Goal: Information Seeking & Learning: Stay updated

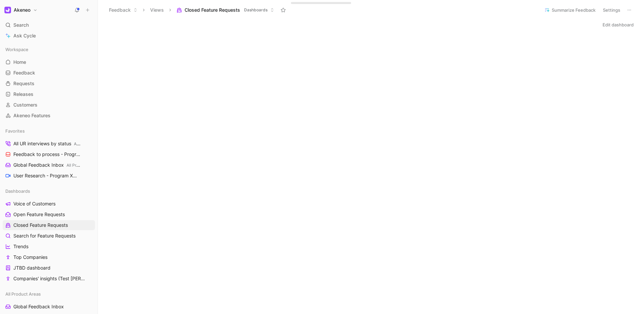
scroll to position [481, 0]
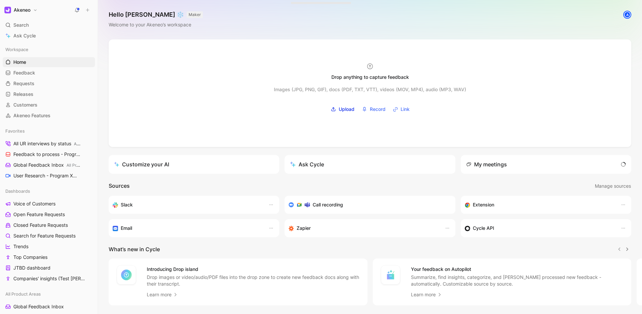
click at [272, 33] on div "Hello [PERSON_NAME] ❄️ MAKER Welcome to your Akeneo’s workspace A" at bounding box center [370, 19] width 544 height 39
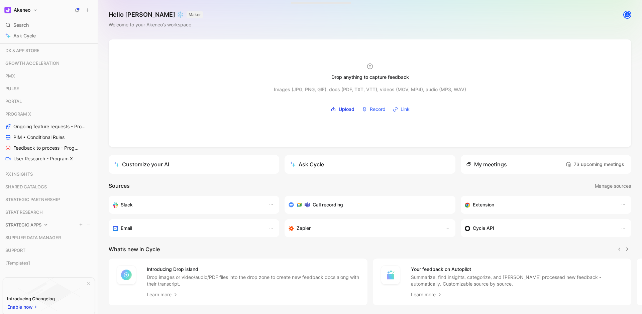
scroll to position [498, 0]
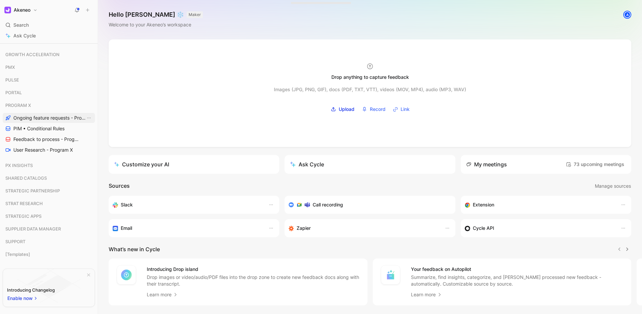
click at [51, 115] on span "Ongoing feature requests - Program X" at bounding box center [49, 118] width 72 height 7
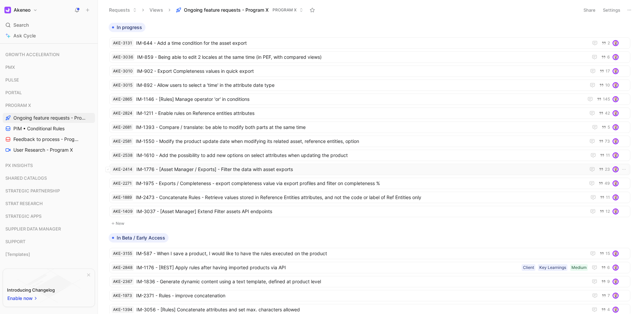
click at [283, 168] on span "IM-1776 - [Asset Manager / Exports] - Filter the data with asset exports" at bounding box center [359, 169] width 446 height 8
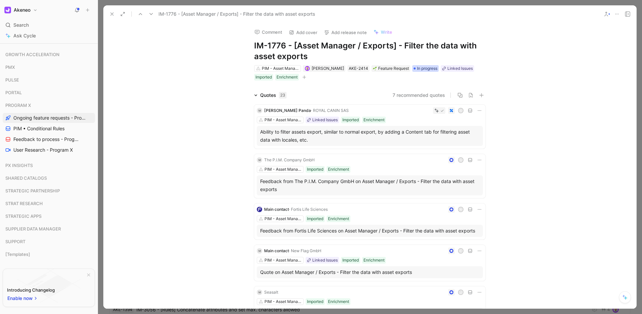
click at [420, 67] on span "In progress" at bounding box center [427, 68] width 20 height 7
click at [427, 69] on span "In progress" at bounding box center [427, 68] width 20 height 7
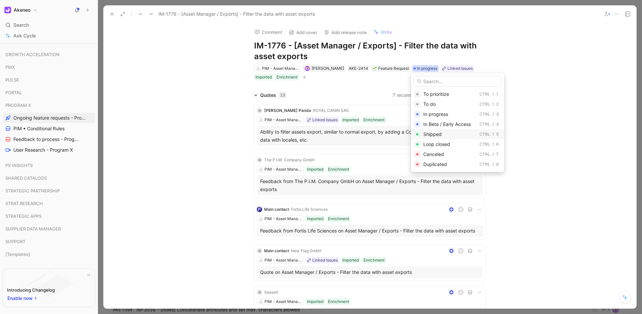
click at [452, 136] on div "Shipped" at bounding box center [449, 134] width 53 height 8
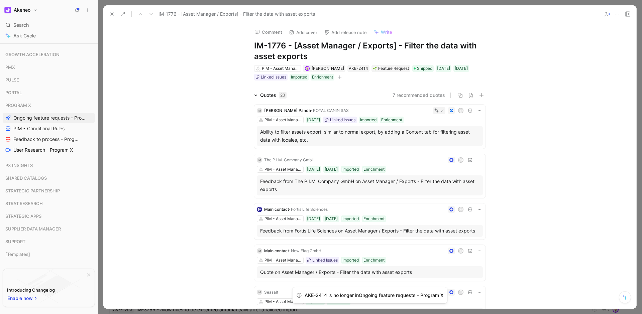
click at [358, 33] on button "Add release note" at bounding box center [345, 32] width 49 height 9
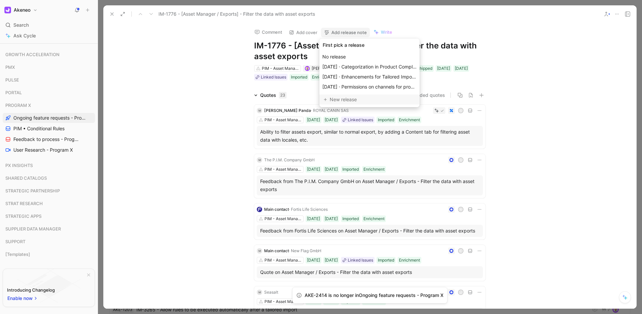
click at [354, 98] on div "New release" at bounding box center [373, 100] width 86 height 8
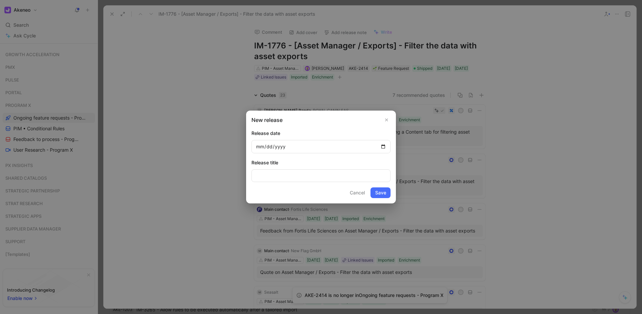
click at [292, 144] on input "date" at bounding box center [320, 146] width 139 height 13
click at [263, 145] on input "date" at bounding box center [320, 146] width 139 height 13
click at [382, 147] on input "date" at bounding box center [320, 146] width 139 height 13
type input "[DATE]"
click at [281, 179] on input at bounding box center [320, 175] width 139 height 13
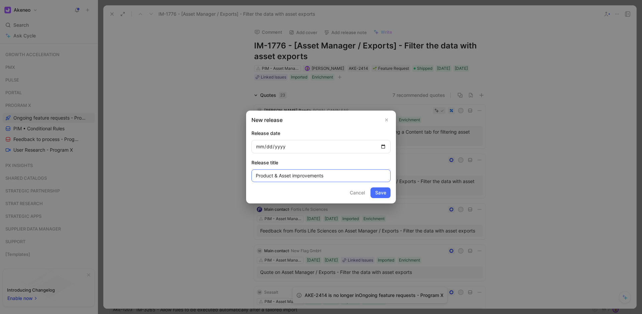
type input "Product & Asset improvements"
click at [385, 194] on button "Save" at bounding box center [380, 193] width 20 height 11
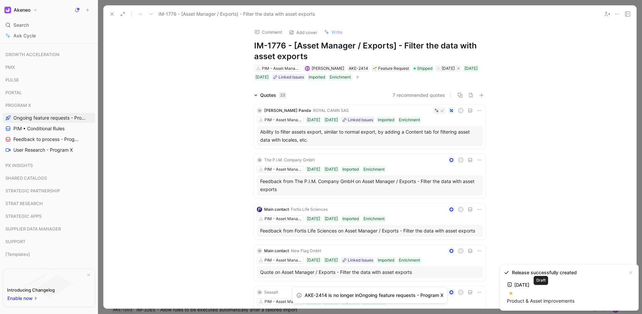
click at [549, 296] on div at bounding box center [540, 293] width 70 height 11
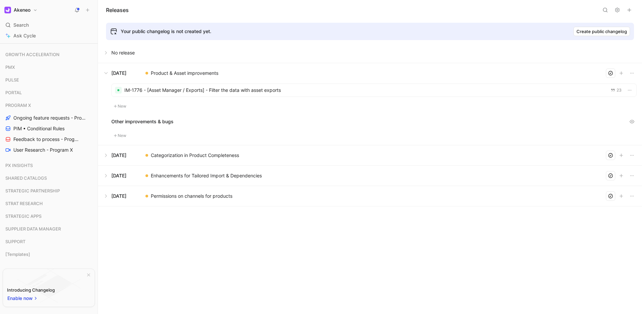
click at [196, 70] on button at bounding box center [369, 73] width 543 height 20
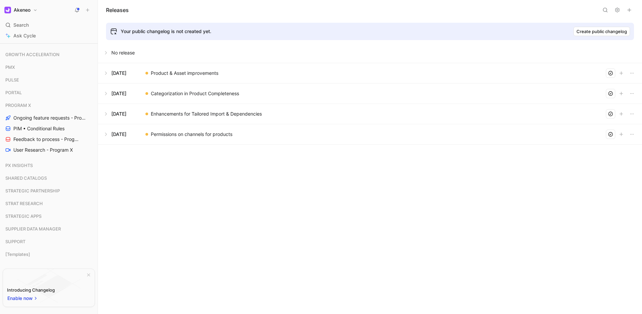
click at [196, 70] on button at bounding box center [369, 73] width 543 height 20
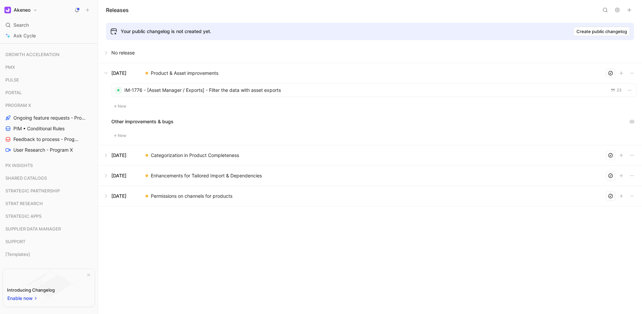
click at [207, 71] on button at bounding box center [369, 73] width 543 height 20
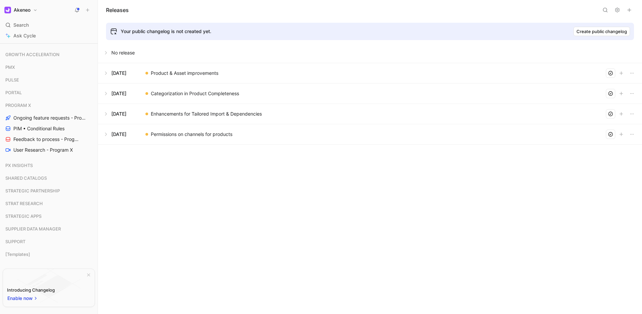
click at [207, 71] on button at bounding box center [369, 73] width 543 height 20
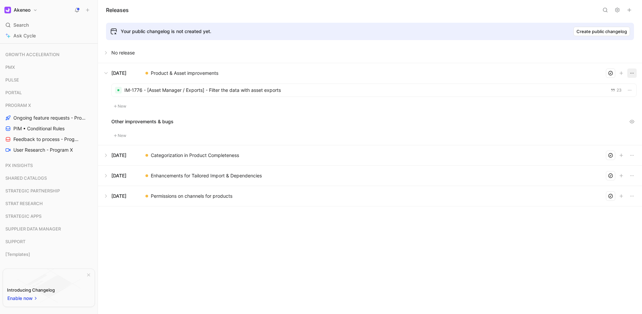
click at [632, 74] on icon "button" at bounding box center [631, 73] width 5 height 5
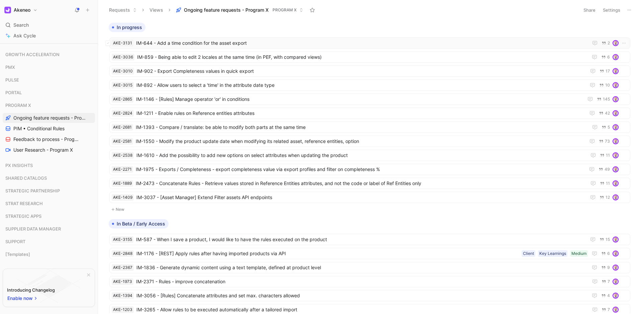
click at [240, 37] on div "AKE-3131 IM-644 - Add a time condition for the asset export 2" at bounding box center [369, 42] width 521 height 11
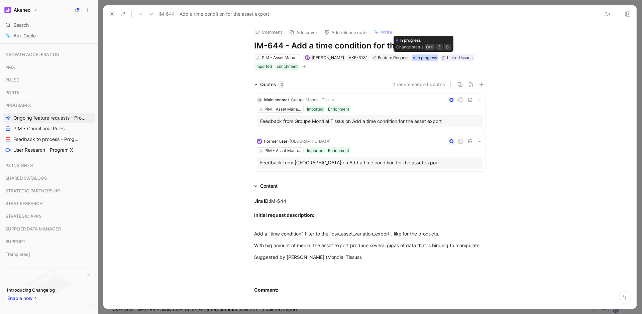
click at [418, 60] on span "In progress" at bounding box center [427, 57] width 20 height 7
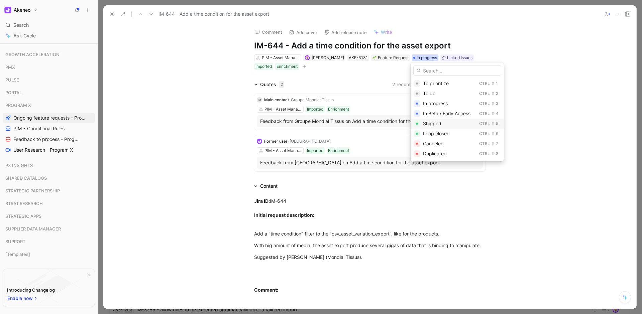
click at [442, 123] on div "Shipped" at bounding box center [449, 124] width 53 height 8
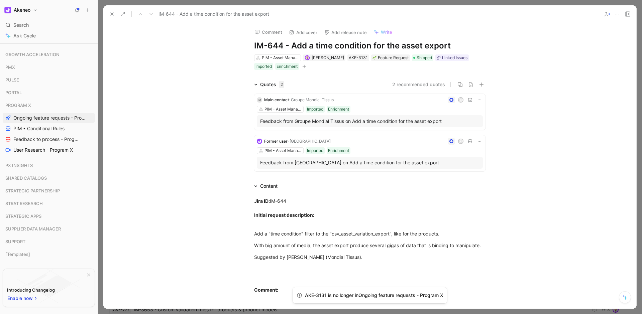
click at [338, 33] on button "Add release note" at bounding box center [345, 32] width 49 height 9
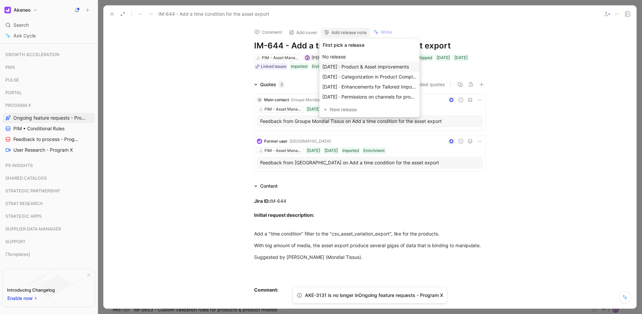
click at [377, 68] on span "[DATE] · Product & Asset improvements" at bounding box center [365, 67] width 87 height 6
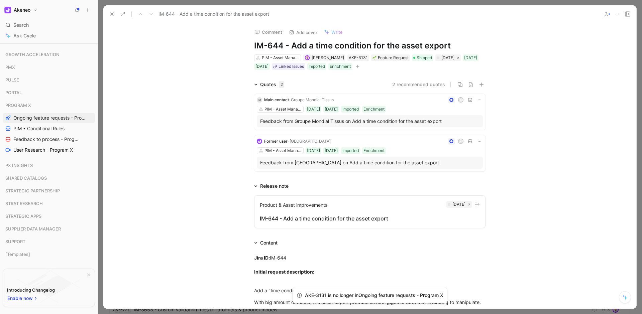
click at [486, 31] on div "Comment Add cover Write IM-644 - Add a time condition for the asset export PIM …" at bounding box center [369, 47] width 257 height 48
click at [415, 215] on div "IM-644 - Add a time condition for the asset export" at bounding box center [370, 219] width 220 height 8
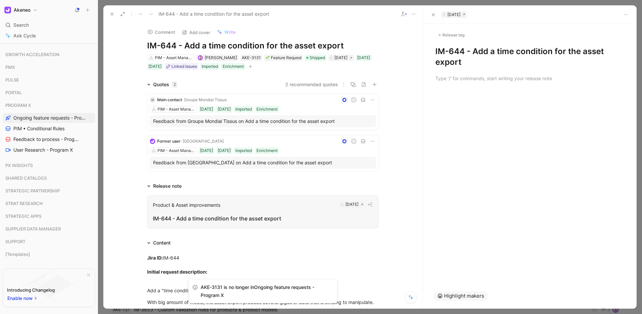
click at [505, 99] on div at bounding box center [530, 186] width 214 height 194
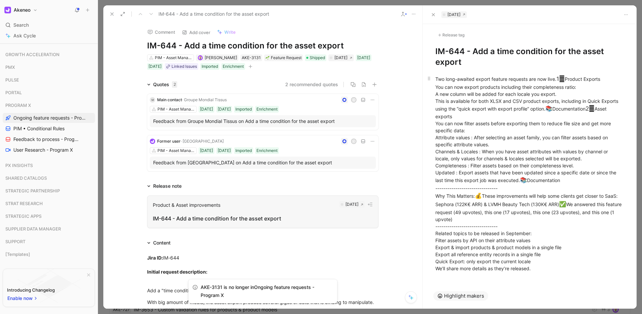
click at [579, 80] on div "Two long-awaited export feature requests are now live. 1⃣ Product Exports You c…" at bounding box center [529, 173] width 189 height 197
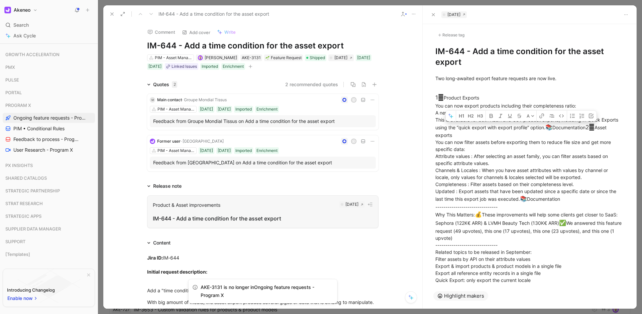
drag, startPoint x: 442, startPoint y: 131, endPoint x: 412, endPoint y: 131, distance: 30.1
click at [412, 131] on div "IM-644 - Add a time condition for the asset export Comment Add cover Write IM-6…" at bounding box center [369, 157] width 533 height 304
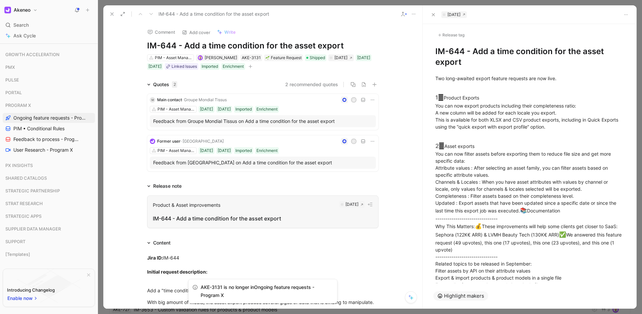
drag, startPoint x: 512, startPoint y: 217, endPoint x: 418, endPoint y: 216, distance: 93.9
click at [418, 216] on div "IM-644 - Add a time condition for the asset export Comment Add cover Write IM-6…" at bounding box center [369, 157] width 533 height 304
click at [446, 143] on div "2⃣ Asset exports You can now filter assets before exporting them to reduce file…" at bounding box center [529, 218] width 189 height 167
click at [513, 173] on div "2⃣ Asset exports You can now filter assets before exporting them to reduce file…" at bounding box center [529, 218] width 189 height 167
click at [497, 219] on div "2⃣ Asset exports You can now filter assets before exporting them to reduce file…" at bounding box center [529, 218] width 189 height 167
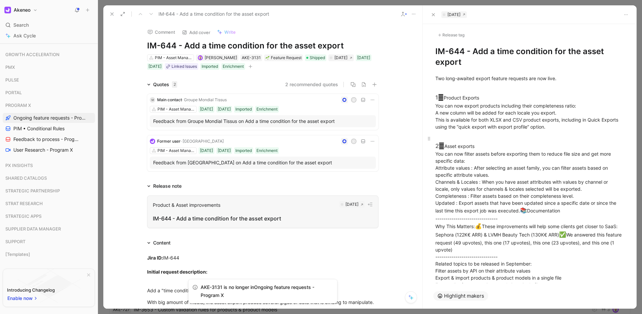
click at [497, 219] on div "2⃣ Asset exports You can now filter assets before exporting them to reduce file…" at bounding box center [529, 218] width 189 height 167
click at [494, 220] on div "2⃣ Asset exports You can now filter assets before exporting them to reduce file…" at bounding box center [529, 218] width 189 height 167
drag, startPoint x: 453, startPoint y: 220, endPoint x: 437, endPoint y: 218, distance: 15.4
click at [437, 218] on div "2⃣ Asset exports You can now filter assets before exporting them to reduce file…" at bounding box center [529, 218] width 189 height 167
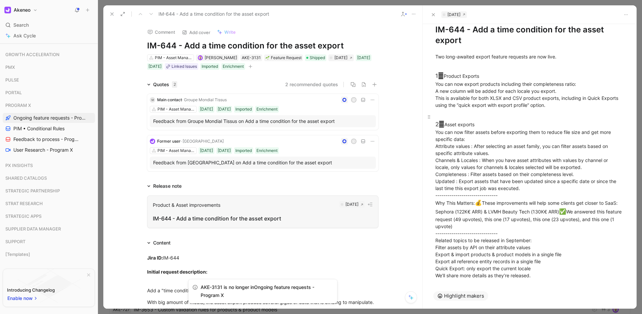
scroll to position [39, 0]
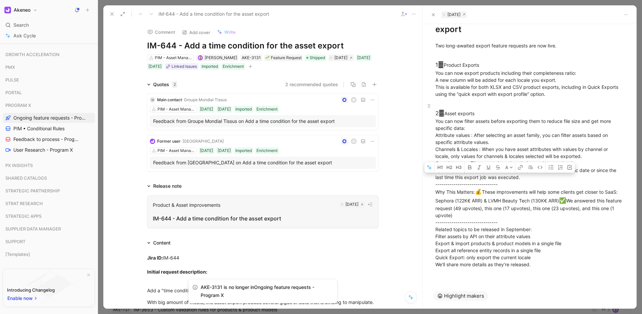
drag, startPoint x: 547, startPoint y: 266, endPoint x: 434, endPoint y: 180, distance: 141.5
click at [434, 180] on p "2⃣ Asset exports You can now filter assets before exporting them to reduce file…" at bounding box center [530, 185] width 214 height 170
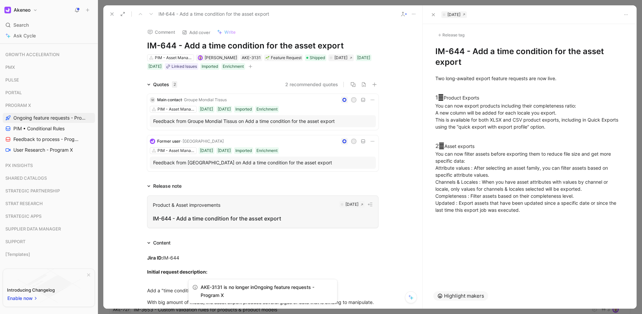
scroll to position [0, 0]
click at [437, 167] on div "2⃣ Asset exports You can now filter assets before exporting them to reduce file…" at bounding box center [529, 174] width 189 height 79
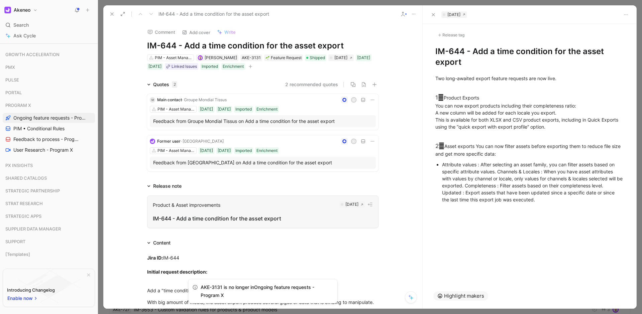
click at [499, 171] on div "Attribute values : After selecting an asset family, you can filter assets based…" at bounding box center [533, 182] width 182 height 42
click at [498, 172] on div "Attribute values : After selecting an asset family, you can filter assets based…" at bounding box center [533, 182] width 182 height 42
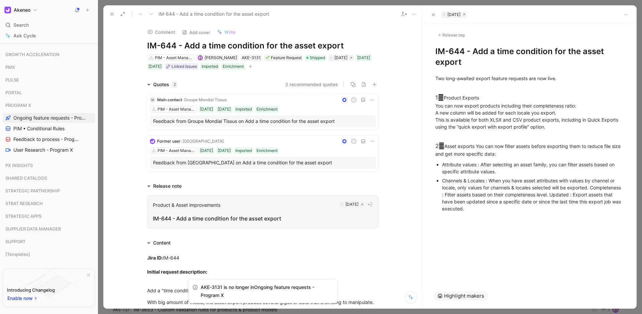
click at [442, 194] on div "Channels & Locales : When you have asset attributes with values by channel or l…" at bounding box center [533, 194] width 182 height 35
click at [584, 196] on div "Completeness : Filter assets based on their completeness level. Updated : Expor…" at bounding box center [533, 203] width 182 height 21
click at [555, 228] on div at bounding box center [530, 253] width 214 height 61
click at [510, 197] on div "Completeness : Filter assets based on their completeness level." at bounding box center [533, 196] width 182 height 7
click at [555, 215] on div "Updated : Export assets that have been updated since a specific date or since t…" at bounding box center [533, 209] width 182 height 14
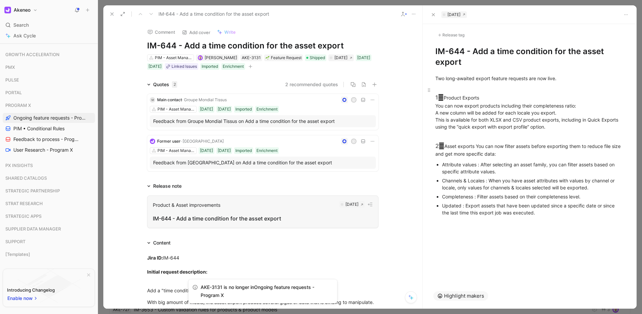
click at [431, 113] on p "1⃣ Product Exports You can now export products including their completeness rat…" at bounding box center [530, 109] width 214 height 48
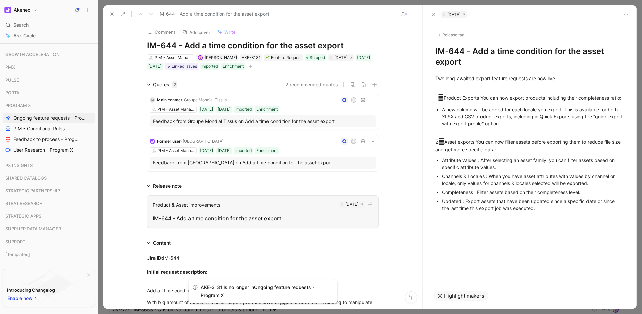
click at [566, 115] on div "A new column will be added for each locale you export. This is available for bo…" at bounding box center [533, 116] width 182 height 21
click at [638, 4] on div at bounding box center [370, 157] width 544 height 314
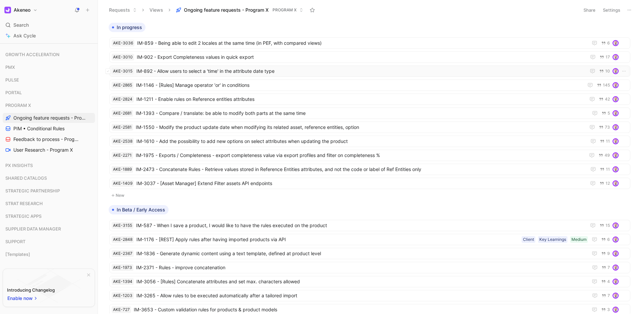
click at [243, 70] on span "IM-892 - Allow users to select a 'time' in the attribute date type" at bounding box center [359, 71] width 447 height 8
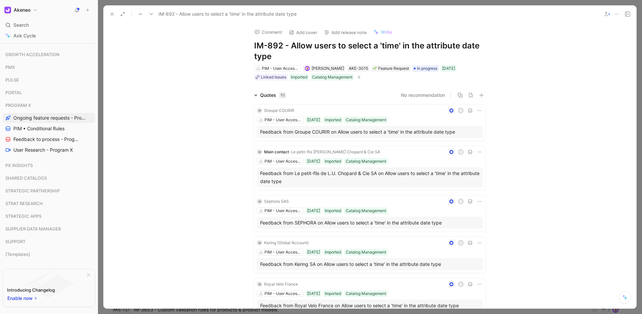
click at [427, 3] on div at bounding box center [370, 157] width 544 height 314
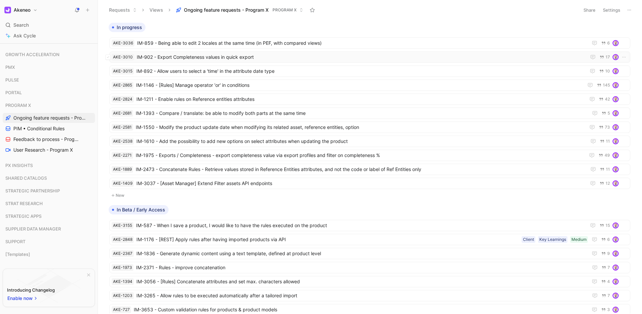
click at [237, 60] on span "IM-902 - Export Completeness values in quick export" at bounding box center [360, 57] width 447 height 8
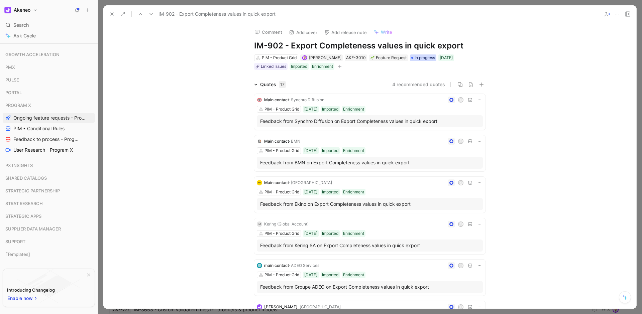
click at [425, 58] on span "In progress" at bounding box center [425, 57] width 20 height 7
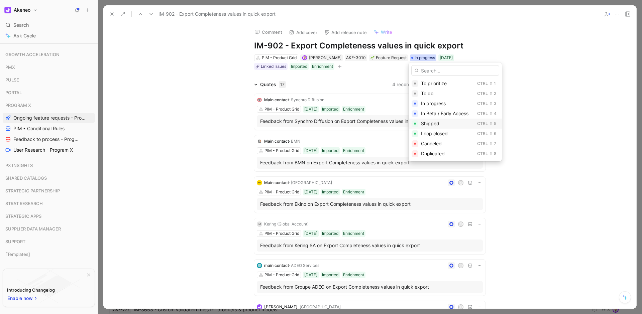
click at [447, 123] on div "Shipped" at bounding box center [447, 124] width 53 height 8
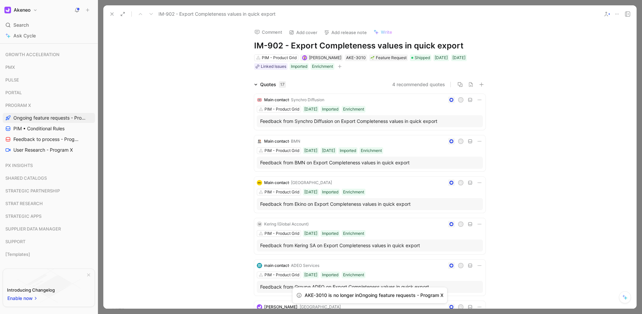
click at [350, 30] on button "Add release note" at bounding box center [345, 32] width 49 height 9
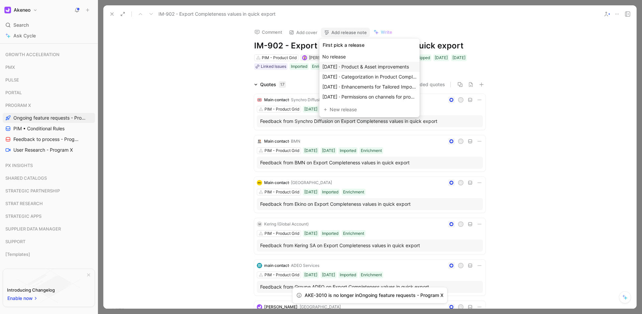
click at [364, 69] on span "[DATE] · Product & Asset improvements" at bounding box center [365, 67] width 87 height 6
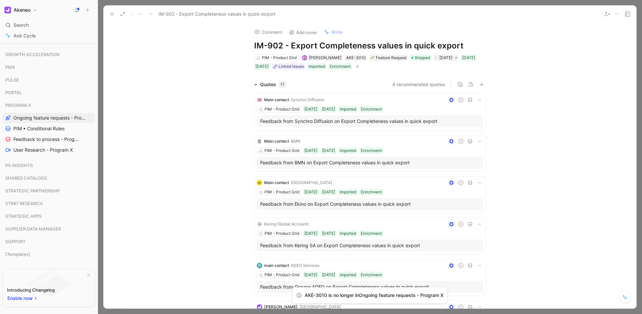
click at [443, 3] on div at bounding box center [370, 157] width 544 height 314
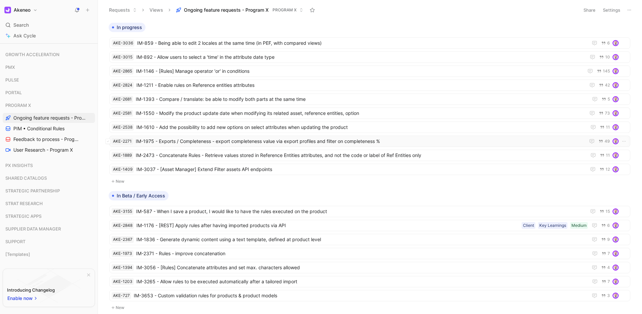
click at [300, 140] on span "IM-1975 - Exports / Completeness - export completeness value via export profile…" at bounding box center [359, 141] width 447 height 8
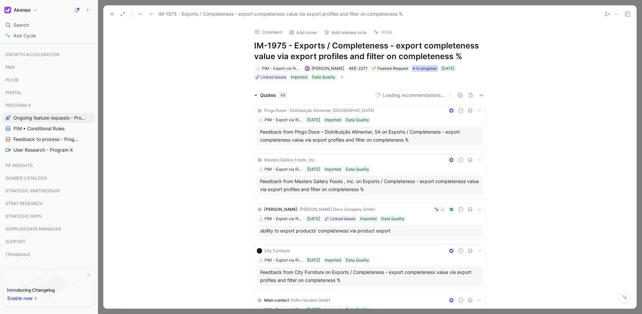
click at [434, 72] on span "In progress" at bounding box center [426, 68] width 20 height 7
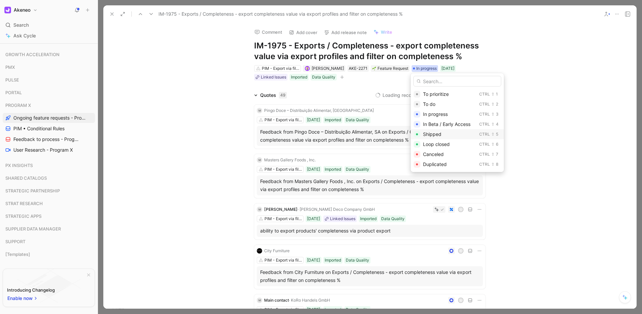
click at [446, 134] on div "Shipped" at bounding box center [449, 134] width 53 height 8
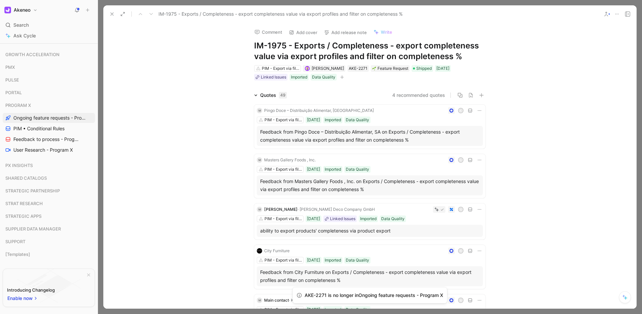
click at [348, 36] on button "Add release note" at bounding box center [345, 32] width 49 height 9
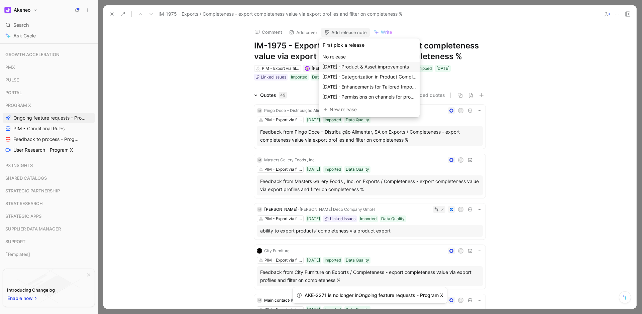
click at [357, 66] on span "[DATE] · Product & Asset improvements" at bounding box center [365, 67] width 87 height 6
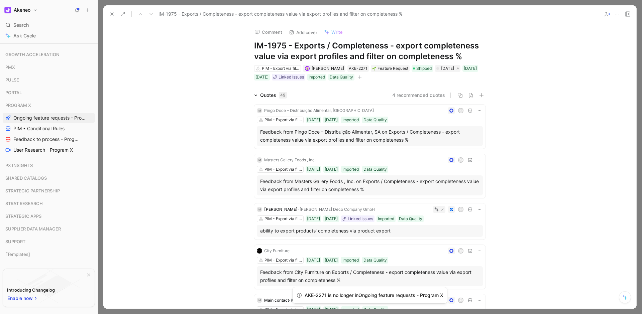
click at [440, 3] on div at bounding box center [370, 157] width 544 height 314
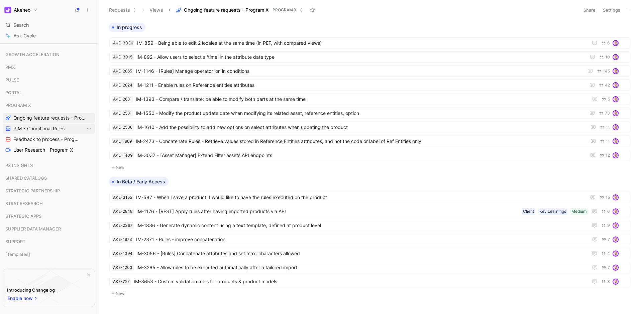
scroll to position [502, 0]
